Goal: Task Accomplishment & Management: Use online tool/utility

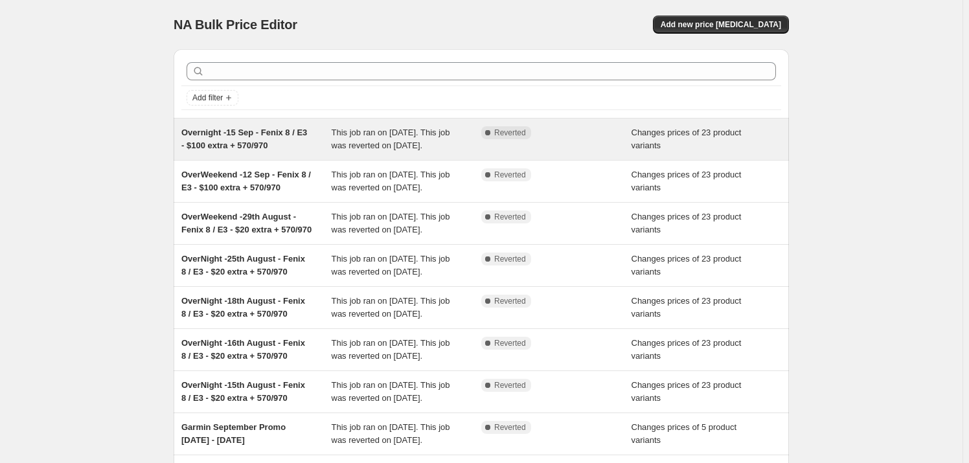
click at [257, 135] on span "Overnight -15 Sep - Fenix 8 / E3 - $100 extra + 570/970" at bounding box center [244, 139] width 126 height 23
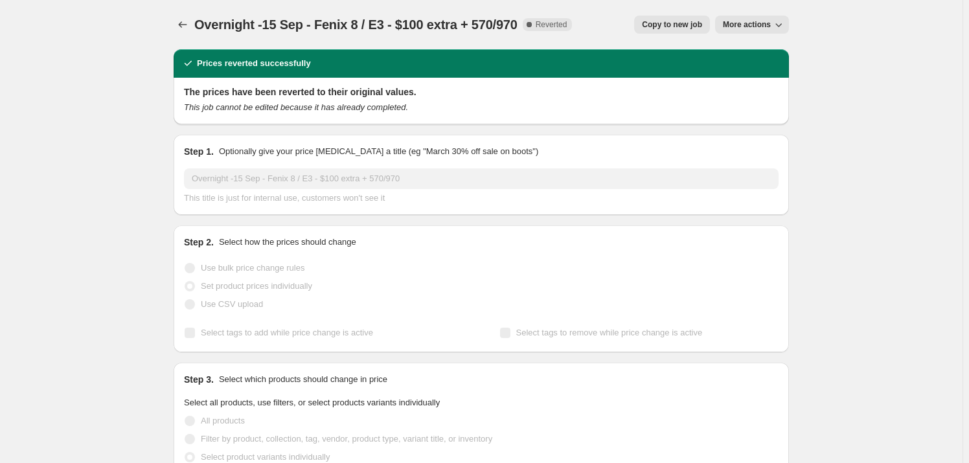
click at [696, 23] on span "Copy to new job" at bounding box center [672, 24] width 60 height 10
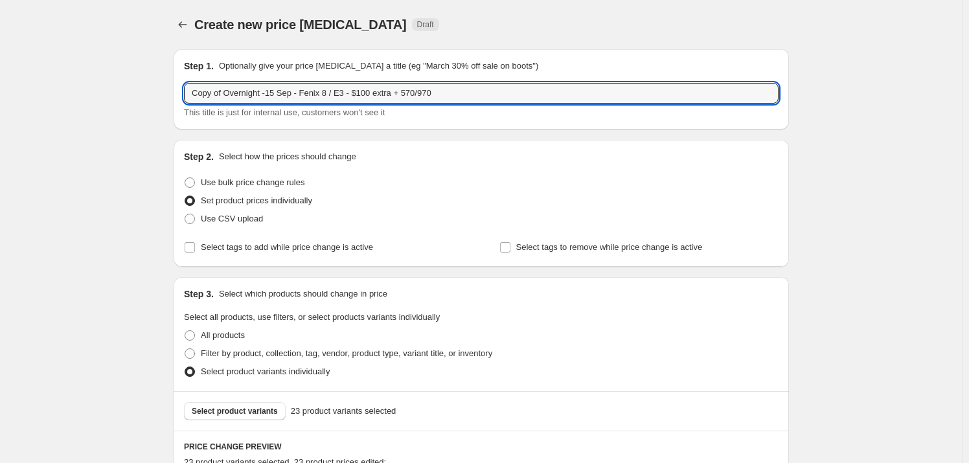
drag, startPoint x: 227, startPoint y: 91, endPoint x: 161, endPoint y: 87, distance: 65.5
click at [240, 97] on input "Overnight -15 Sep - Fenix 8 / E3 - $100 extra + 570/970" at bounding box center [481, 93] width 595 height 21
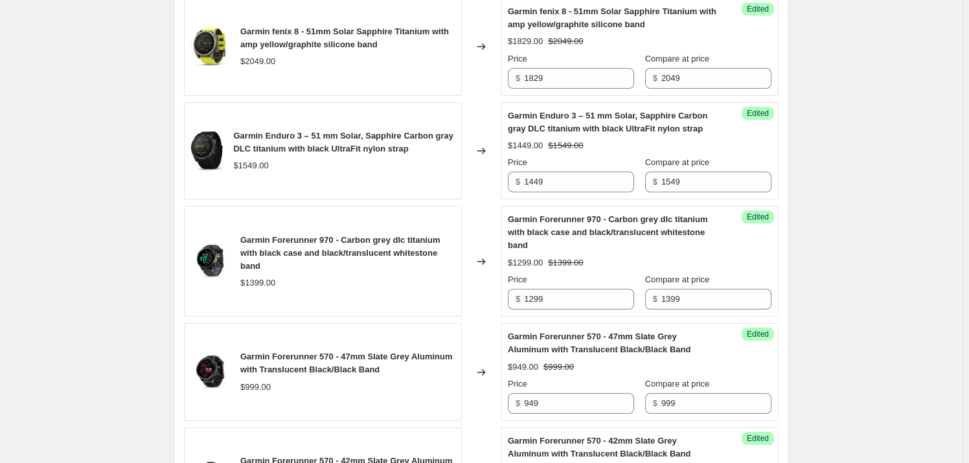
scroll to position [2403, 0]
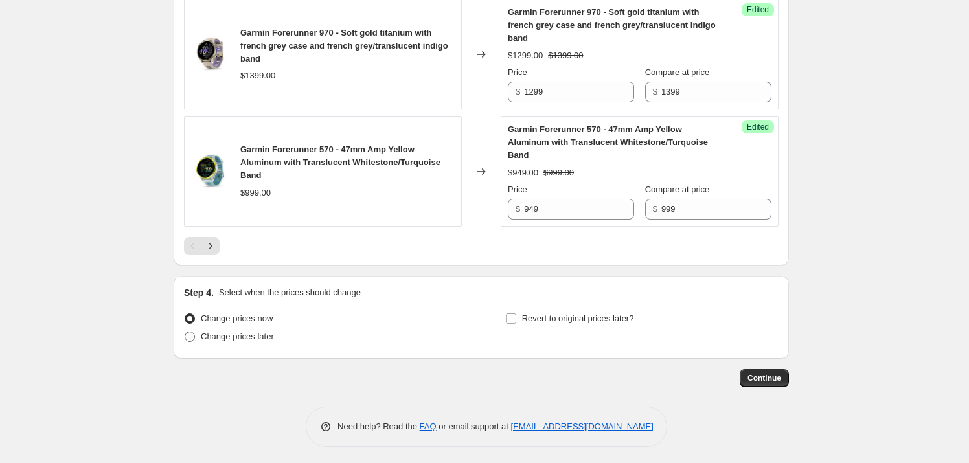
type input "Overnight -16 Sep - Fenix 8 / E3 - $100 extra + 570/970"
click at [240, 332] on span "Change prices later" at bounding box center [237, 337] width 73 height 10
click at [185, 332] on input "Change prices later" at bounding box center [185, 332] width 1 height 1
radio input "true"
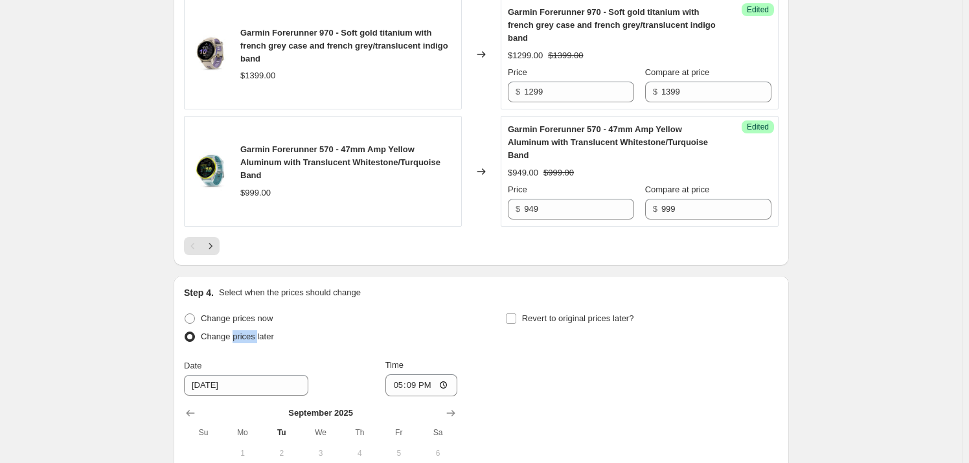
click at [240, 332] on span "Change prices later" at bounding box center [237, 337] width 73 height 10
click at [185, 332] on input "Change prices later" at bounding box center [185, 332] width 1 height 1
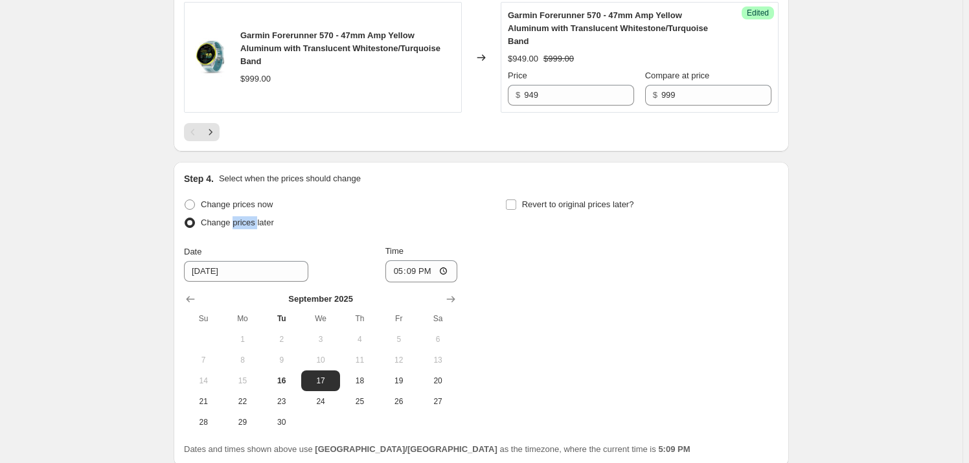
scroll to position [2624, 0]
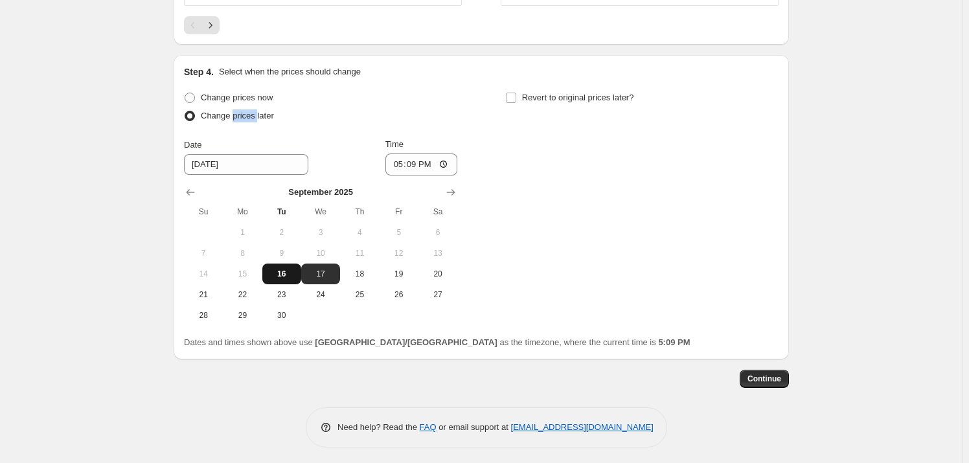
click at [286, 264] on button "16" at bounding box center [281, 274] width 39 height 21
type input "[DATE]"
click at [515, 93] on input "Revert to original prices later?" at bounding box center [511, 98] width 10 height 10
checkbox input "true"
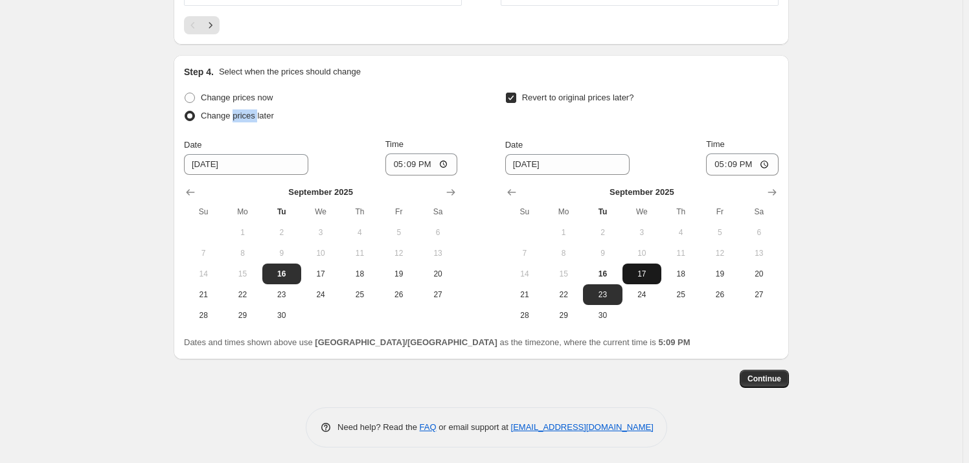
click at [633, 269] on span "17" at bounding box center [642, 274] width 28 height 10
type input "[DATE]"
click at [720, 161] on input "17:09" at bounding box center [742, 165] width 73 height 22
type input "04:00"
click at [398, 161] on input "17:09" at bounding box center [421, 165] width 73 height 22
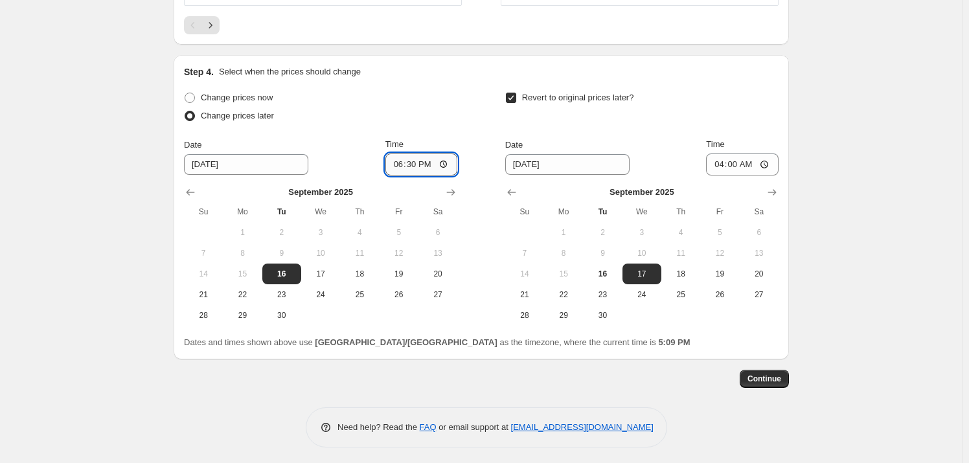
click at [409, 164] on input "18:30" at bounding box center [421, 165] width 73 height 22
type input "18:15"
click at [754, 374] on span "Continue" at bounding box center [764, 379] width 34 height 10
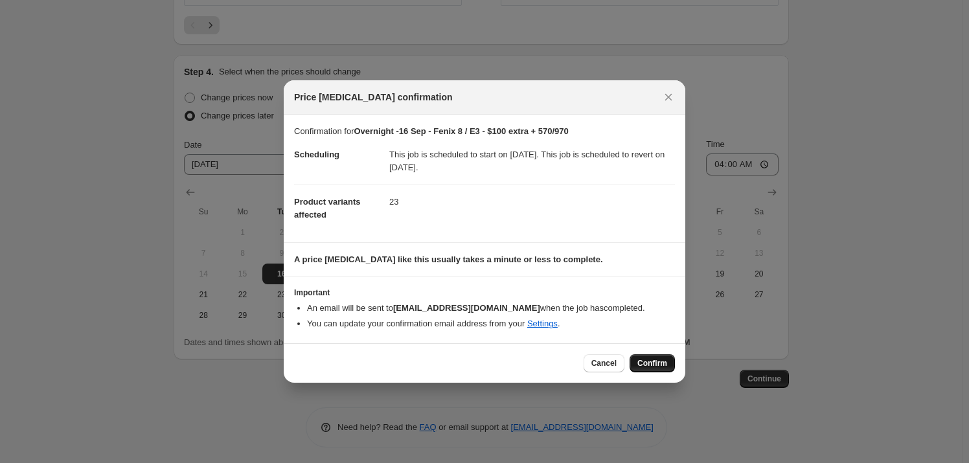
click at [644, 360] on span "Confirm" at bounding box center [652, 363] width 30 height 10
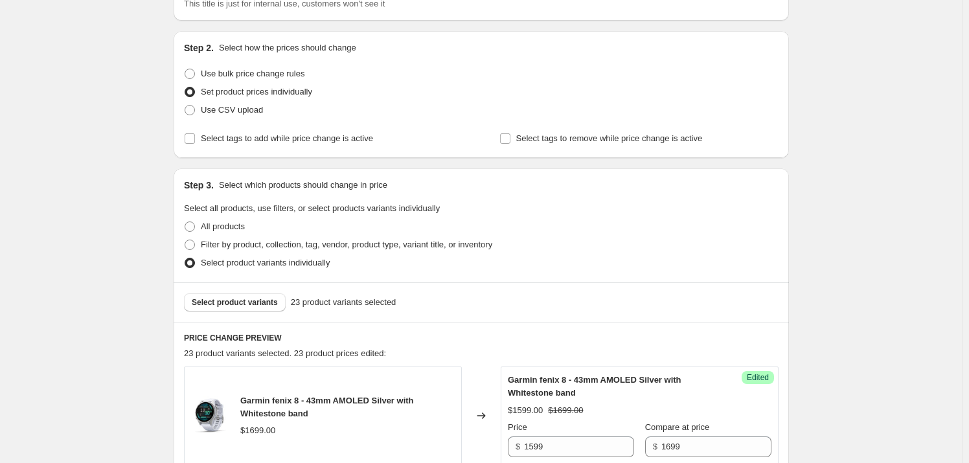
scroll to position [170, 0]
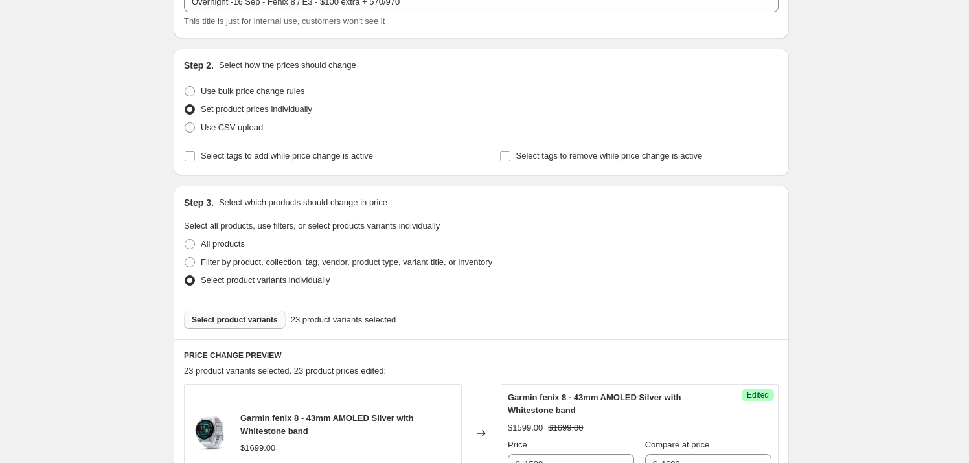
click at [263, 320] on span "Select product variants" at bounding box center [235, 320] width 86 height 10
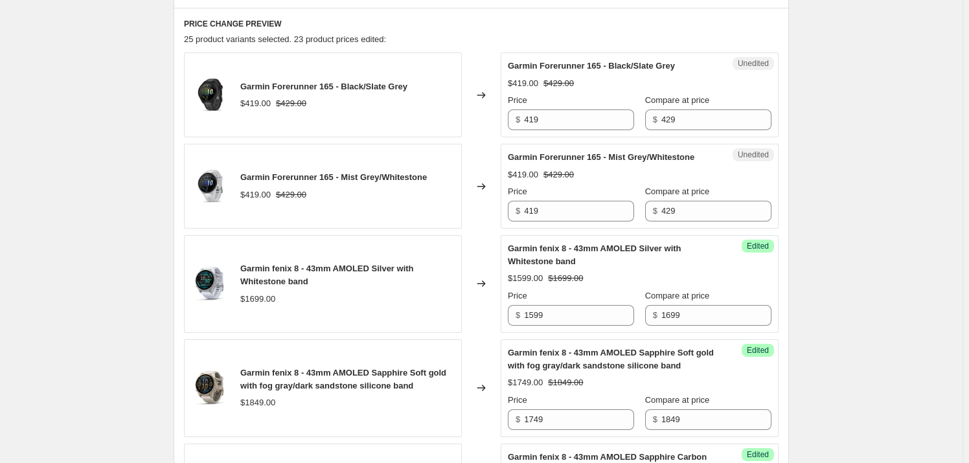
scroll to position [465, 0]
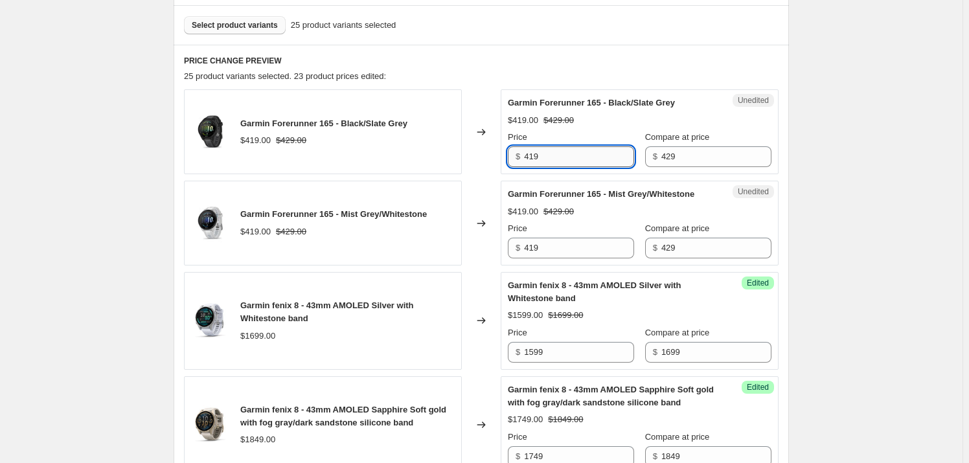
click at [556, 152] on input "419" at bounding box center [579, 156] width 110 height 21
drag, startPoint x: 556, startPoint y: 152, endPoint x: 484, endPoint y: 156, distance: 72.0
click at [484, 156] on div "Garmin Forerunner 165 - Black/Slate Grey $419.00 $429.00 Changed to Unedited Ga…" at bounding box center [481, 131] width 595 height 85
type input "389"
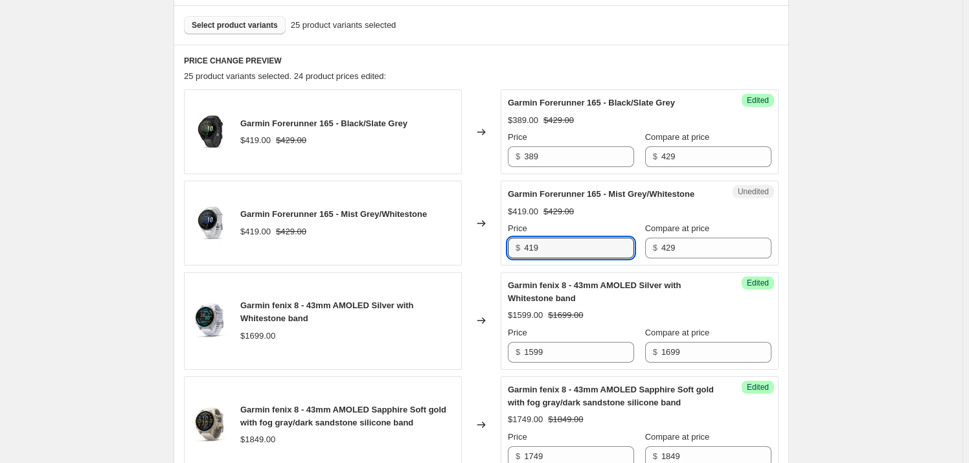
drag, startPoint x: 552, startPoint y: 249, endPoint x: 507, endPoint y: 248, distance: 44.7
click at [507, 248] on div "Unedited Garmin Forerunner 165 - Mist Grey/Whitestone $419.00 $429.00 Price $ 4…" at bounding box center [640, 223] width 278 height 85
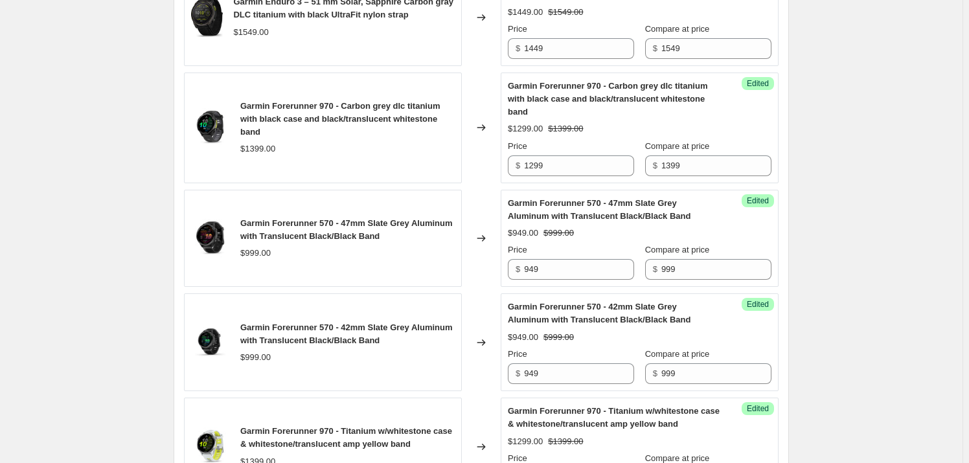
scroll to position [2651, 0]
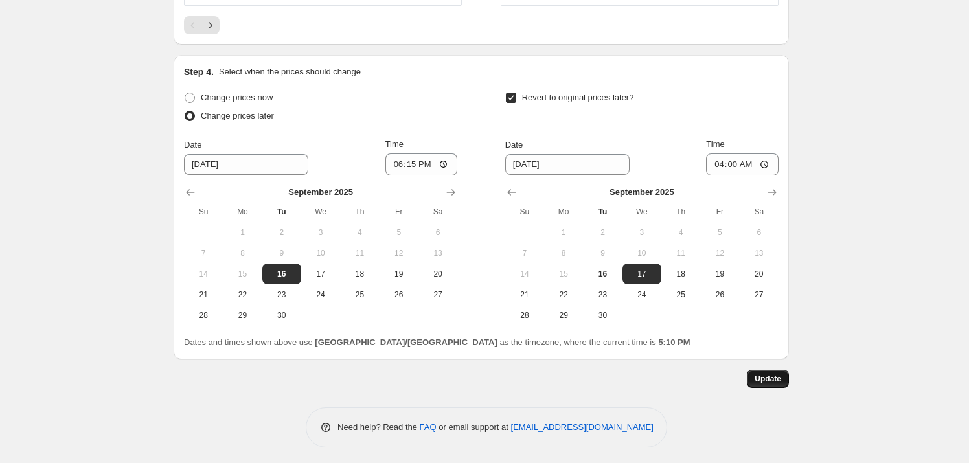
type input "389"
click at [778, 378] on span "Update" at bounding box center [768, 379] width 27 height 10
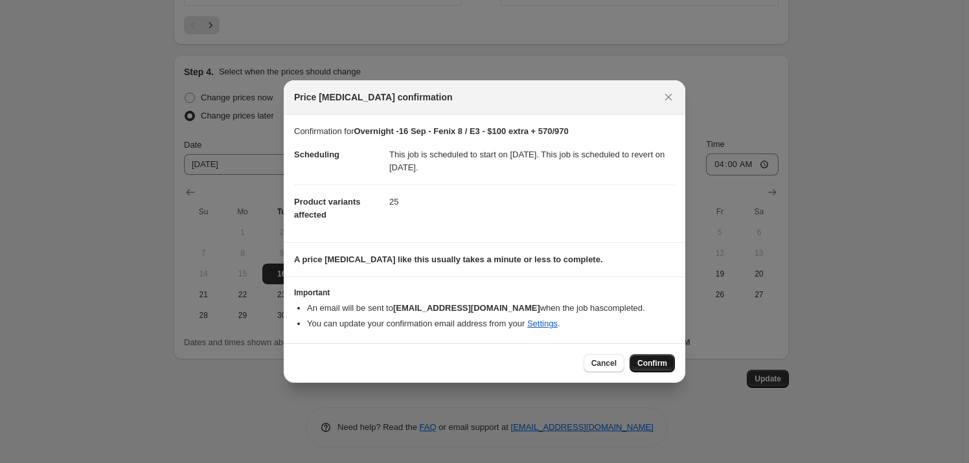
click at [647, 361] on span "Confirm" at bounding box center [652, 363] width 30 height 10
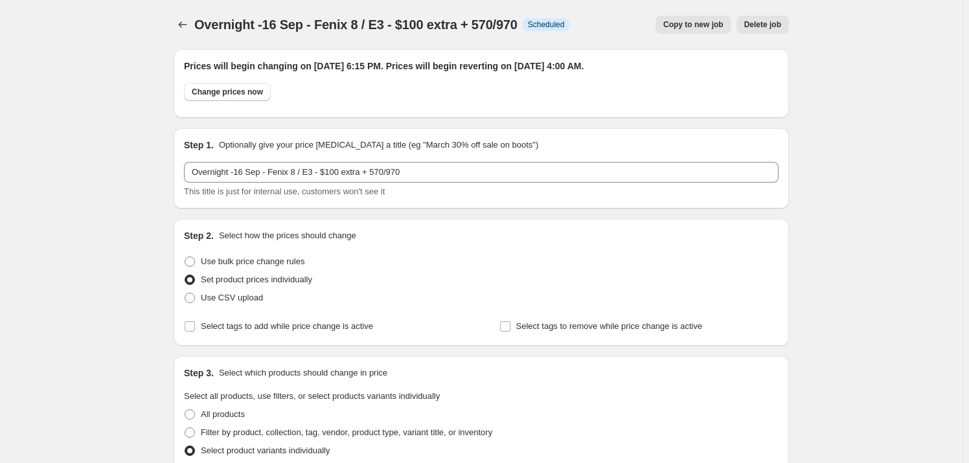
scroll to position [2651, 0]
